Goal: Transaction & Acquisition: Purchase product/service

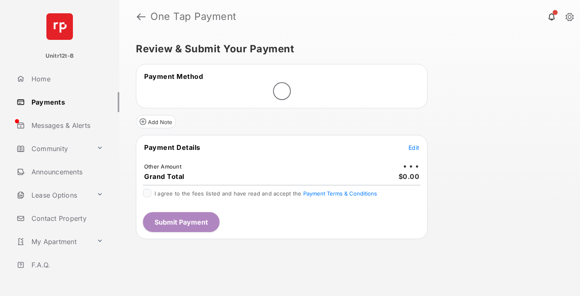
click at [414, 147] on span "Edit" at bounding box center [414, 147] width 11 height 7
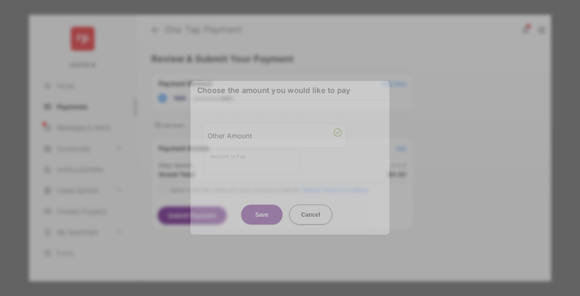
click at [275, 134] on div "Other Amount" at bounding box center [275, 135] width 134 height 14
type input "**"
click at [262, 206] on button "Save" at bounding box center [261, 214] width 41 height 20
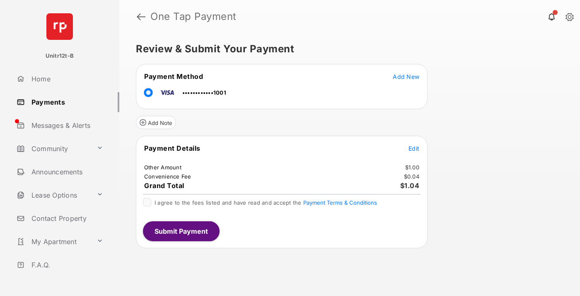
click at [414, 148] on span "Edit" at bounding box center [414, 148] width 11 height 7
click at [181, 230] on button "Submit Payment" at bounding box center [181, 231] width 77 height 20
